Goal: Go to known website: Access a specific website the user already knows

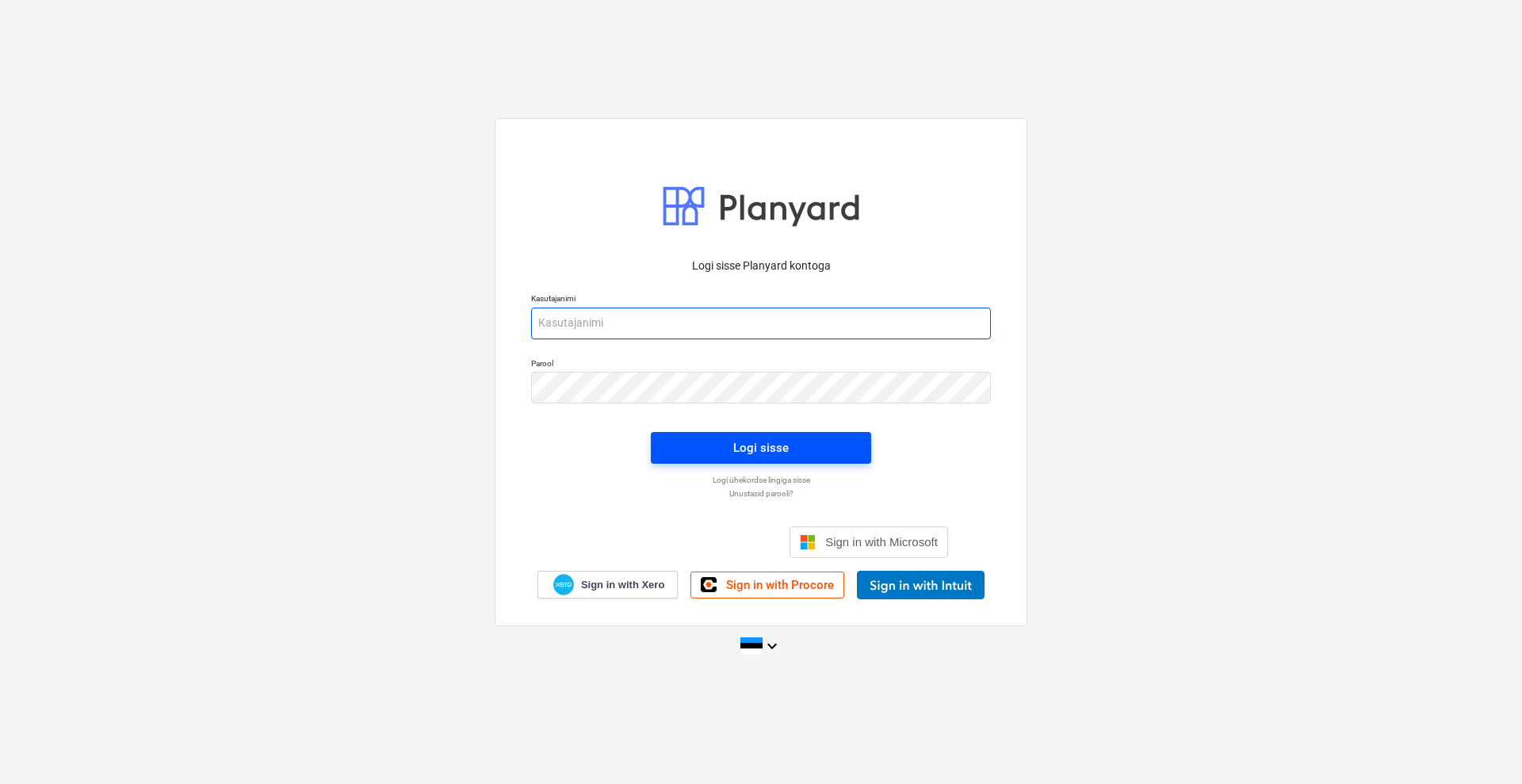
type input "[EMAIL_ADDRESS][DOMAIN_NAME]"
click at [782, 441] on div "Logi sisse" at bounding box center [760, 447] width 55 height 20
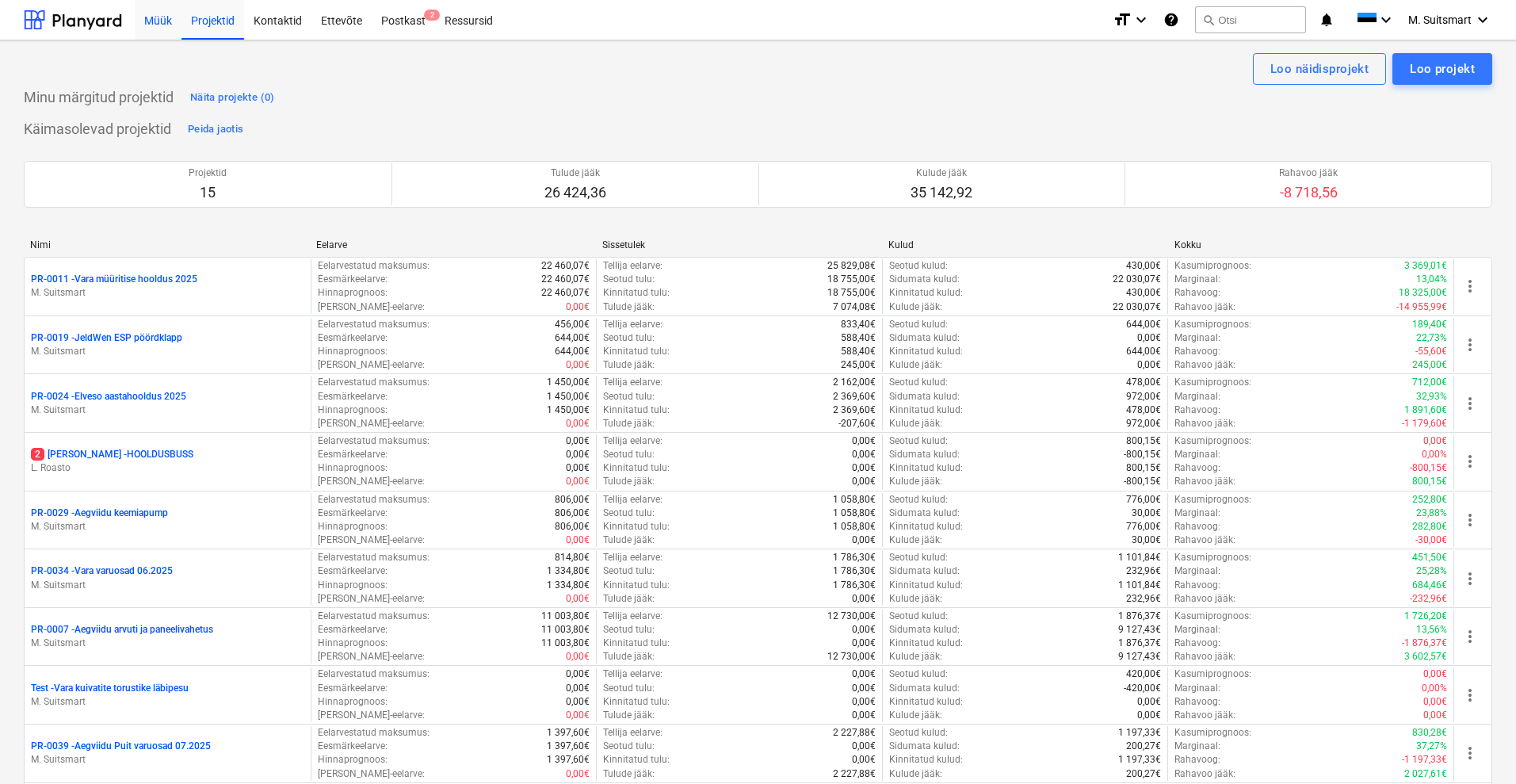
click at [143, 16] on div "Müük" at bounding box center [158, 19] width 47 height 41
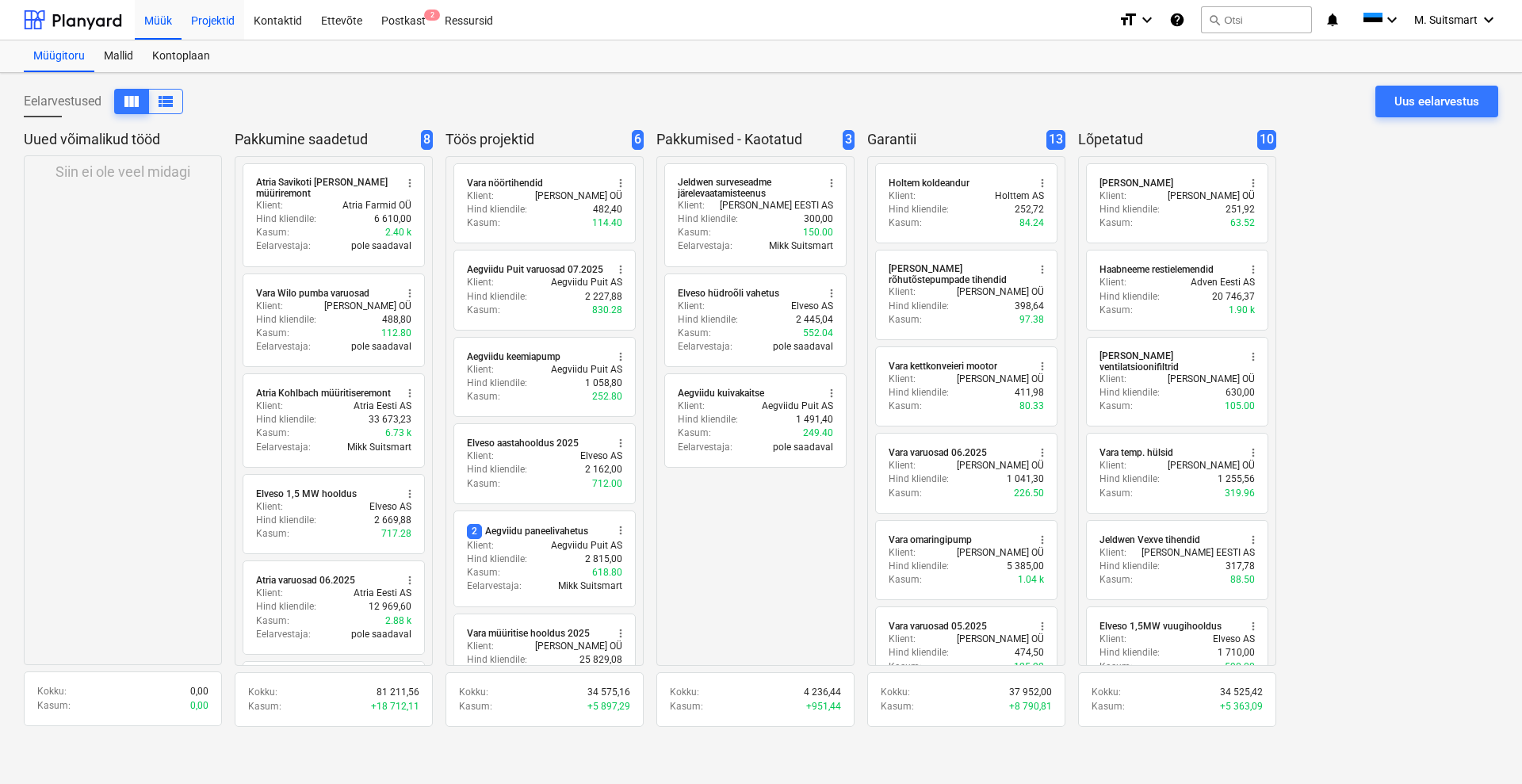
click at [220, 18] on div "Projektid" at bounding box center [213, 19] width 62 height 41
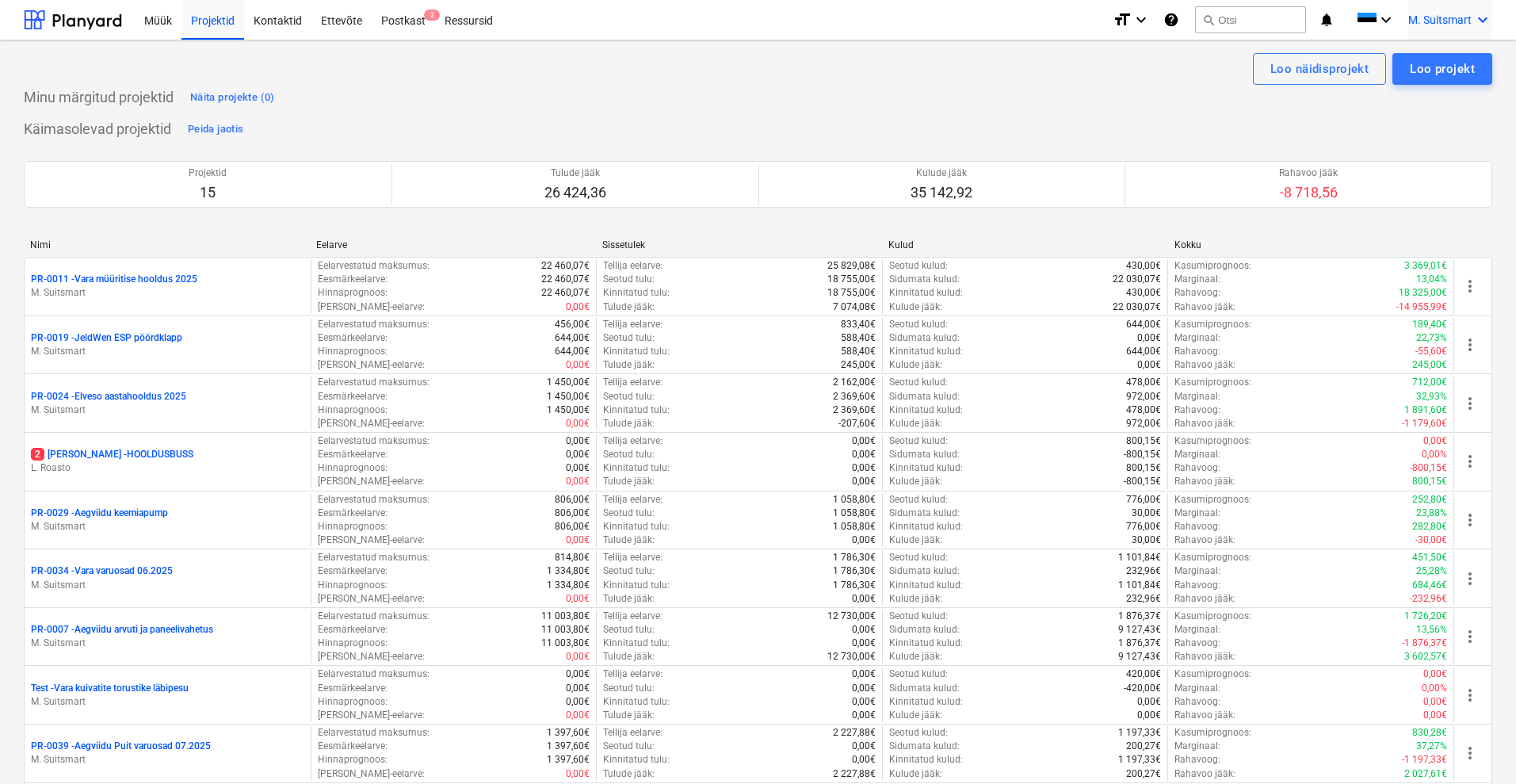
click at [1484, 17] on icon "keyboard_arrow_down" at bounding box center [1483, 20] width 19 height 19
click at [1420, 69] on div "MS Novel Engineering OÜ" at bounding box center [1416, 66] width 134 height 22
